Goal: Feedback & Contribution: Leave review/rating

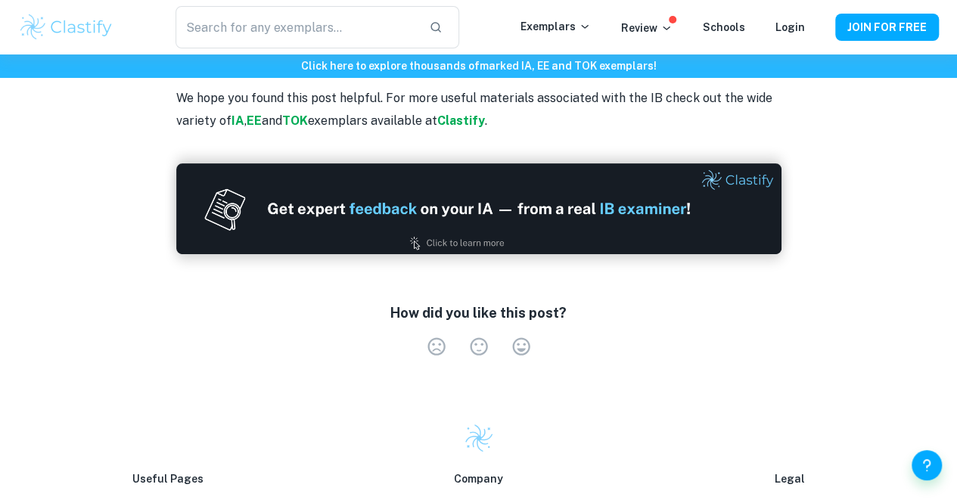
scroll to position [3009, 0]
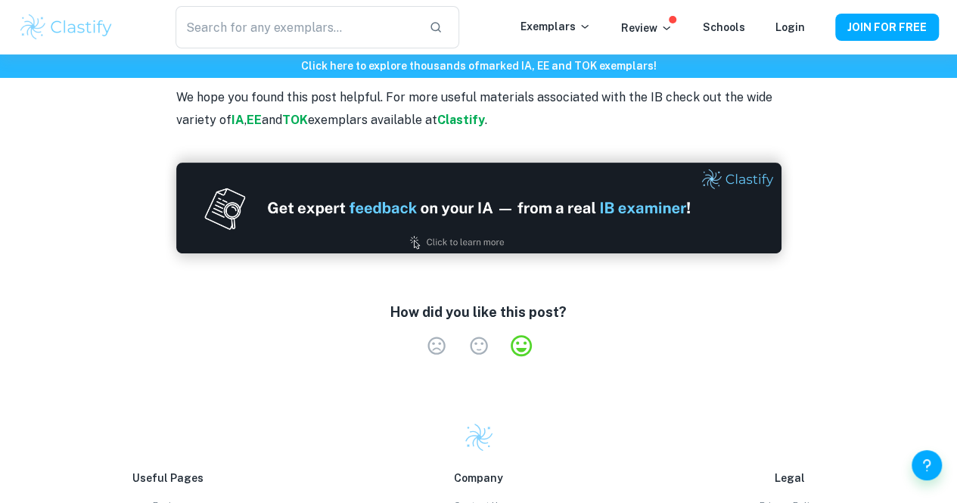
click at [520, 335] on label "Very Satisfied" at bounding box center [521, 345] width 42 height 21
click at [415, 334] on input "Very Satisfied" at bounding box center [414, 334] width 1 height 1
radio input "true"
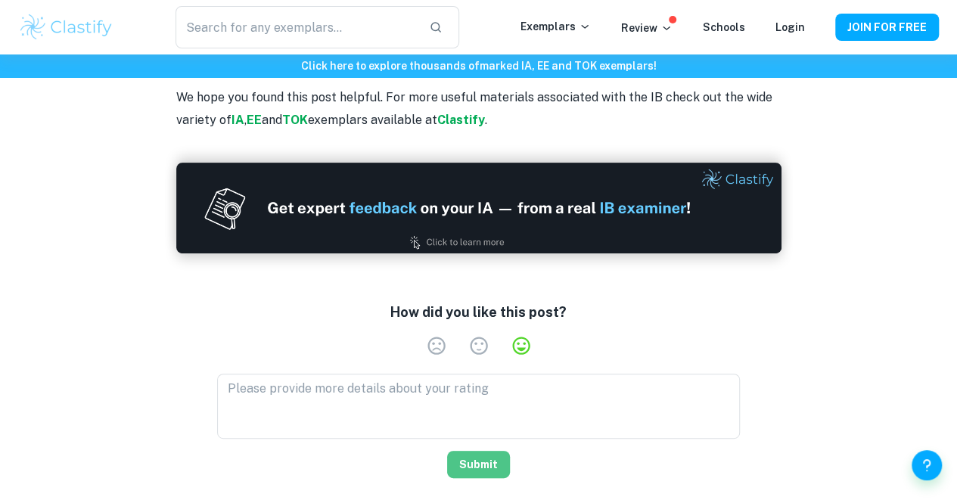
click at [456, 451] on button "Submit" at bounding box center [478, 464] width 63 height 27
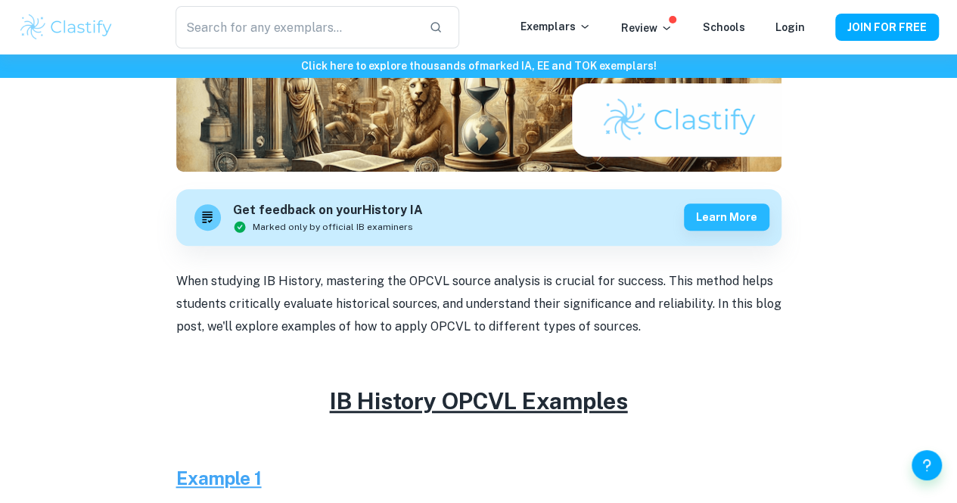
scroll to position [0, 0]
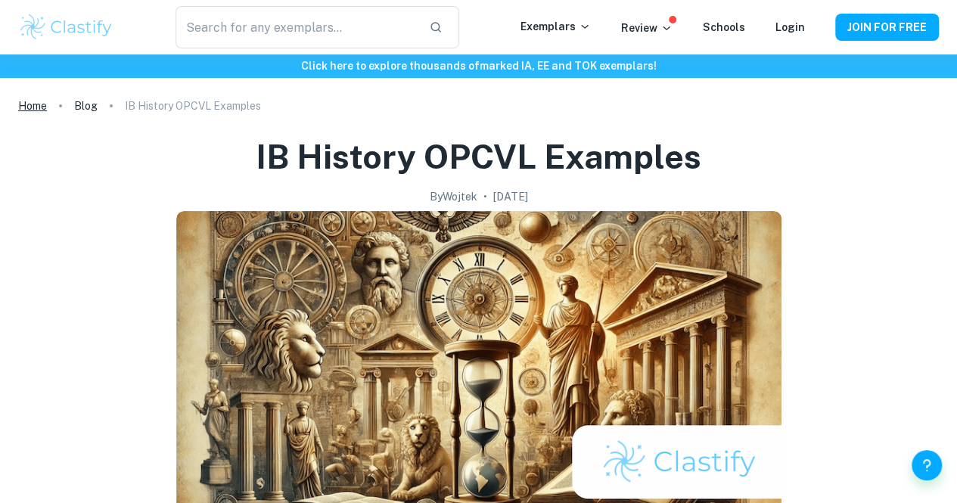
click at [29, 103] on link "Home" at bounding box center [32, 105] width 29 height 21
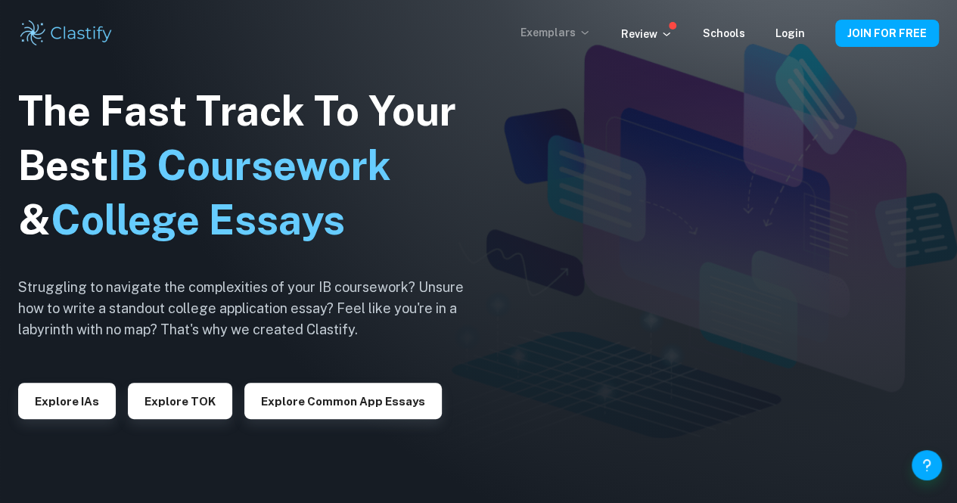
click at [569, 26] on p "Exemplars" at bounding box center [555, 32] width 70 height 17
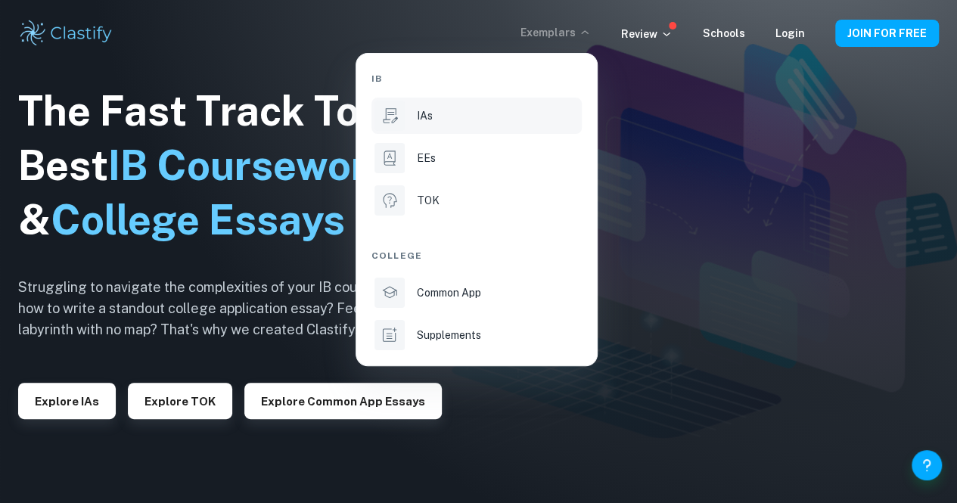
click at [448, 109] on div "IAs" at bounding box center [498, 115] width 162 height 17
